Goal: Information Seeking & Learning: Learn about a topic

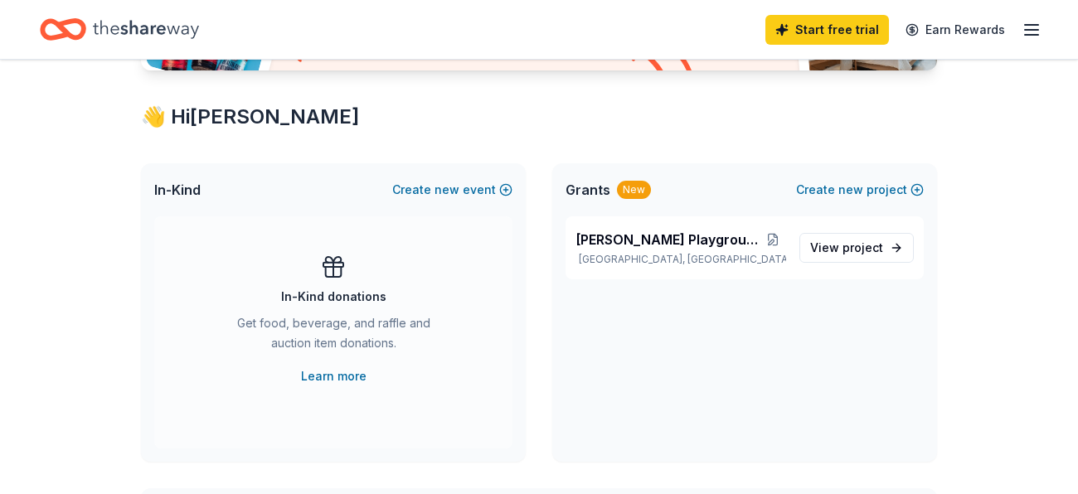
scroll to position [267, 0]
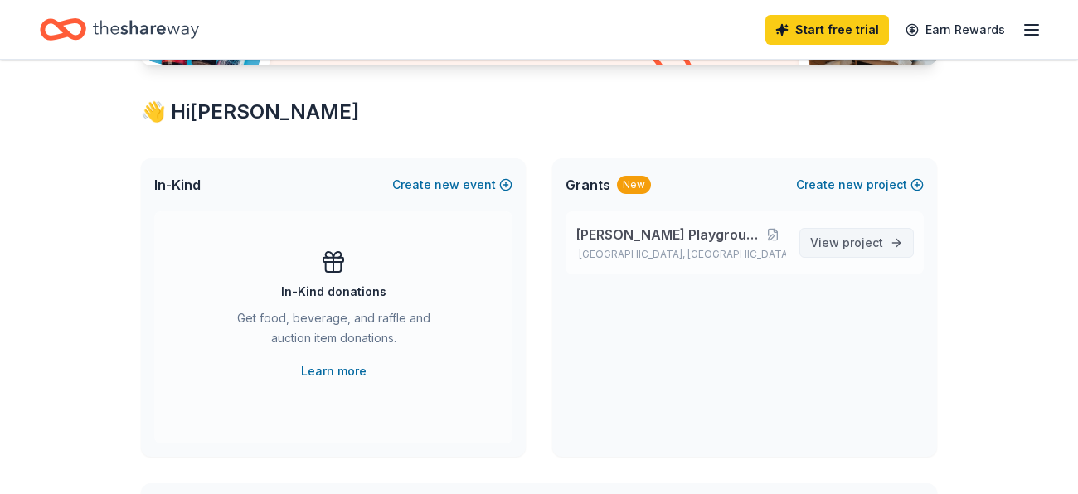
click at [835, 244] on span "View project" at bounding box center [846, 243] width 73 height 20
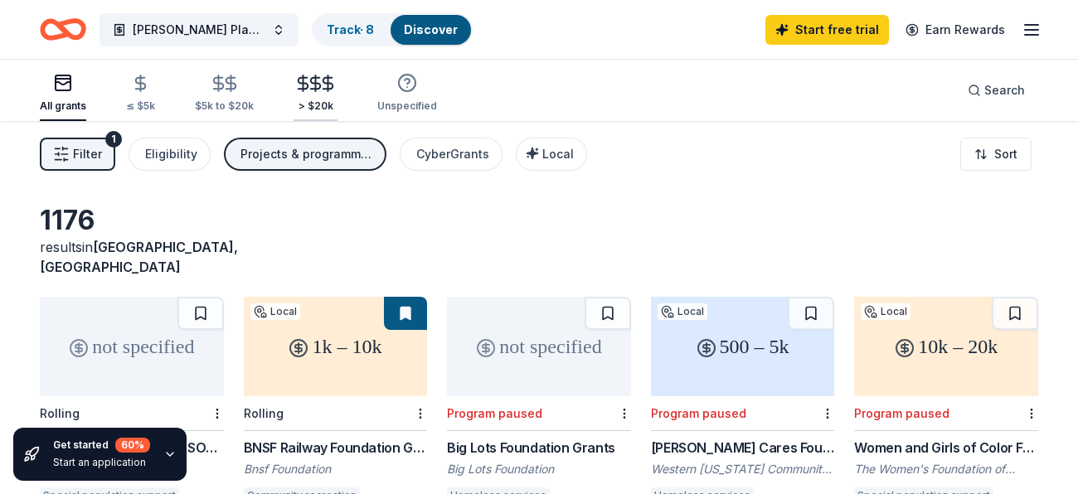
click at [313, 93] on div "> $20k" at bounding box center [316, 93] width 44 height 39
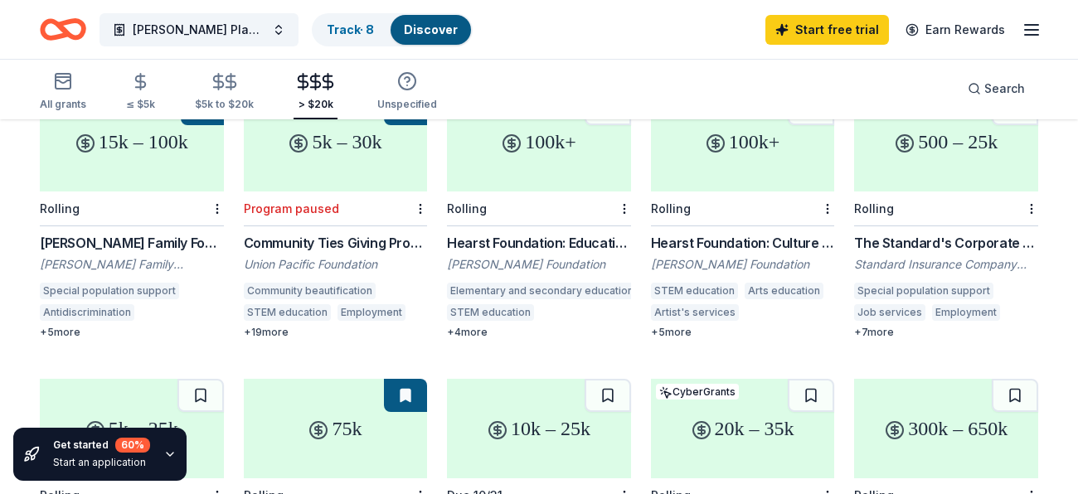
scroll to position [207, 0]
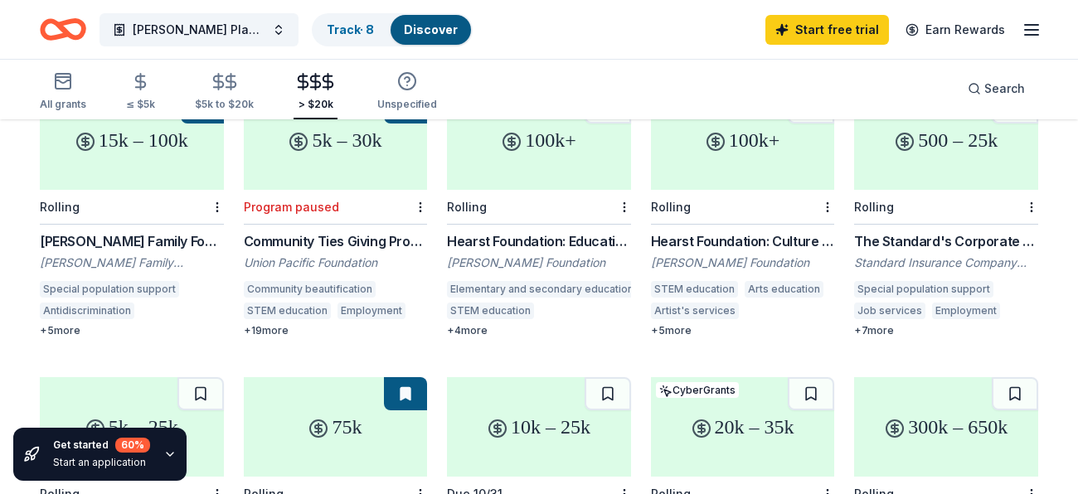
click at [498, 237] on div "Hearst Foundation: Education Grant" at bounding box center [539, 241] width 184 height 20
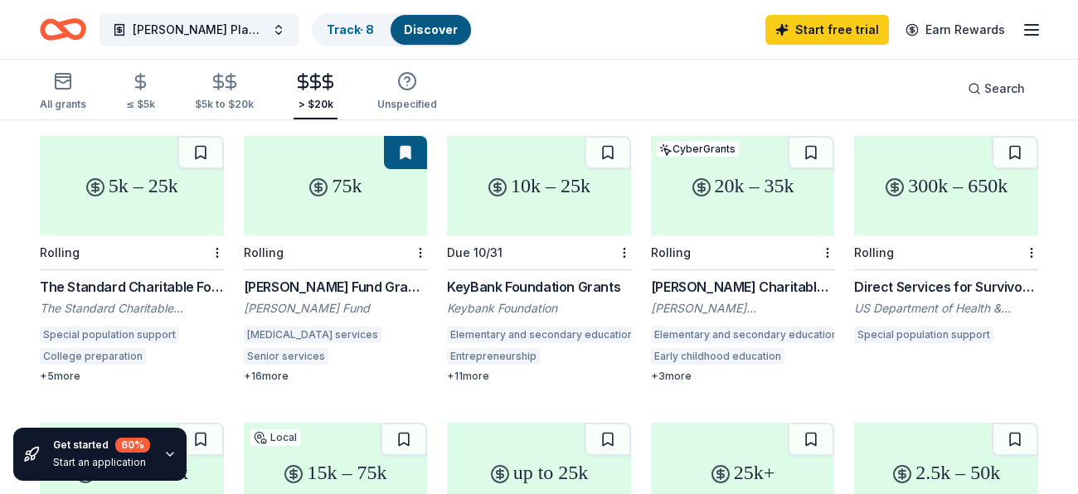
scroll to position [452, 0]
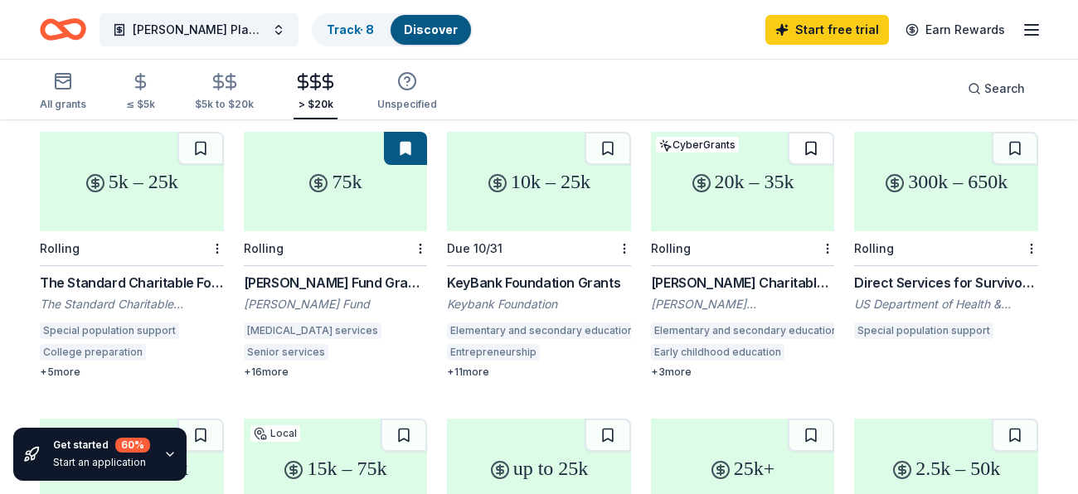
click at [812, 156] on button at bounding box center [811, 148] width 46 height 33
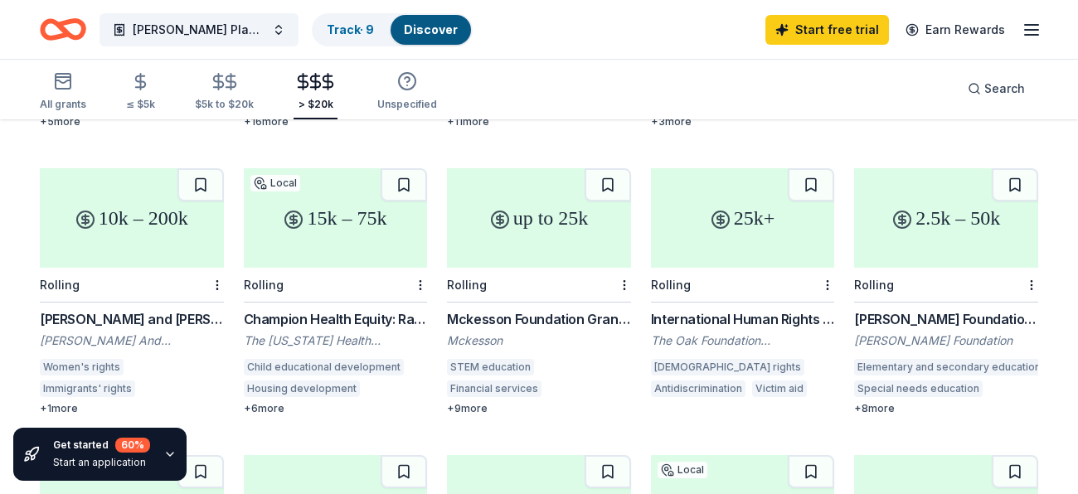
scroll to position [697, 0]
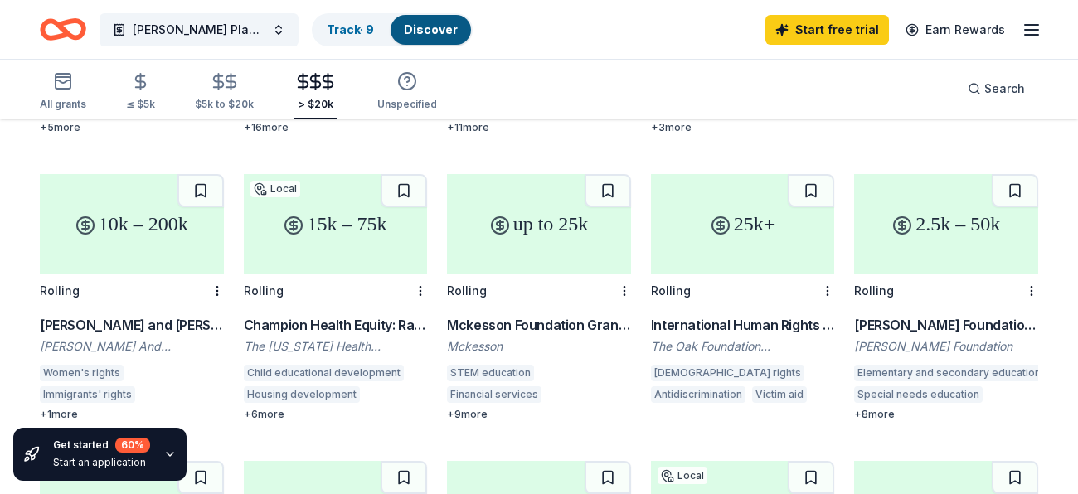
click at [954, 250] on div "2.5k – 50k" at bounding box center [946, 224] width 184 height 100
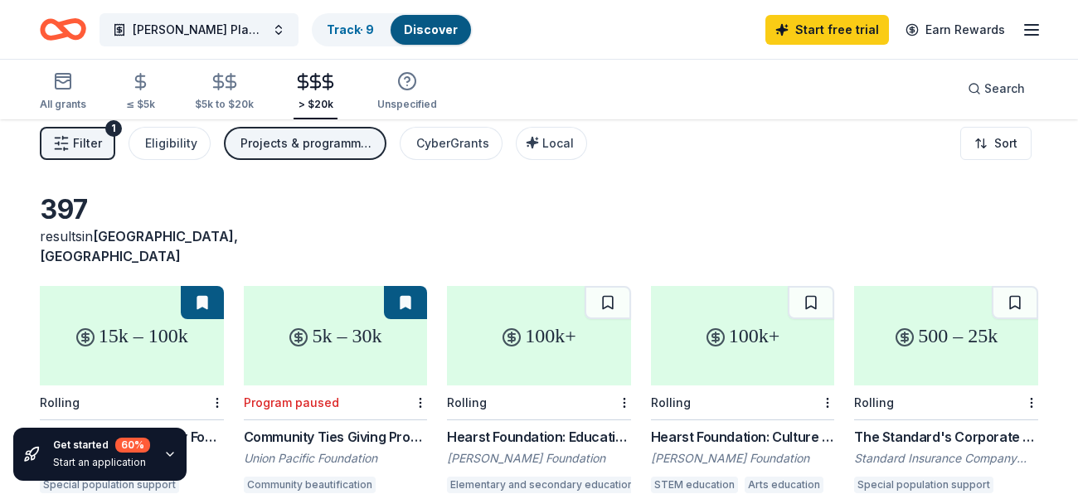
scroll to position [0, 0]
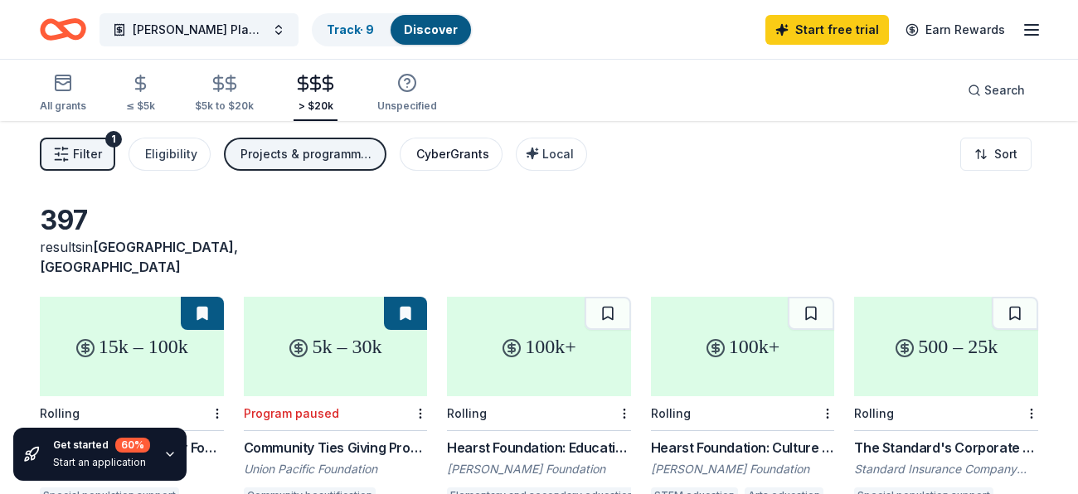
click at [456, 154] on div "CyberGrants" at bounding box center [452, 154] width 73 height 20
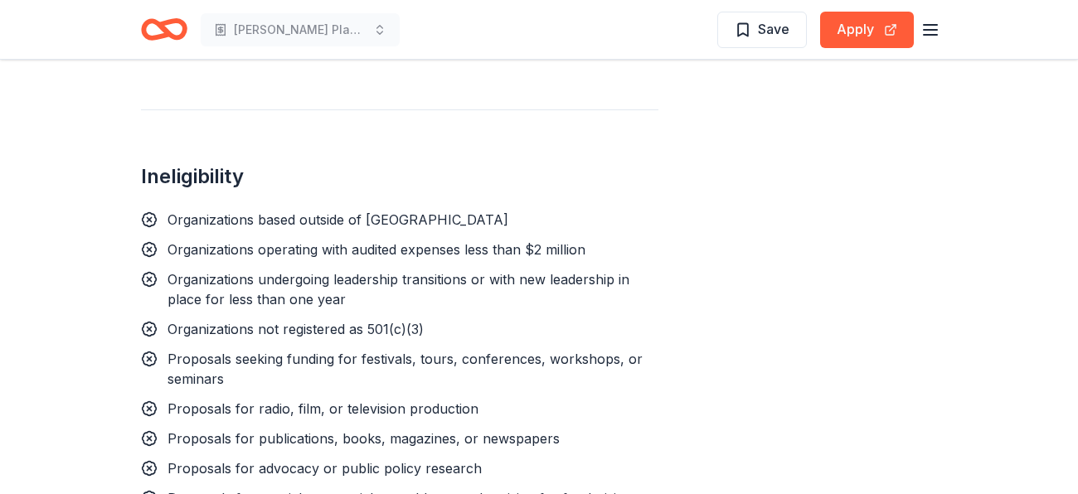
scroll to position [1486, 0]
